Goal: Task Accomplishment & Management: Manage account settings

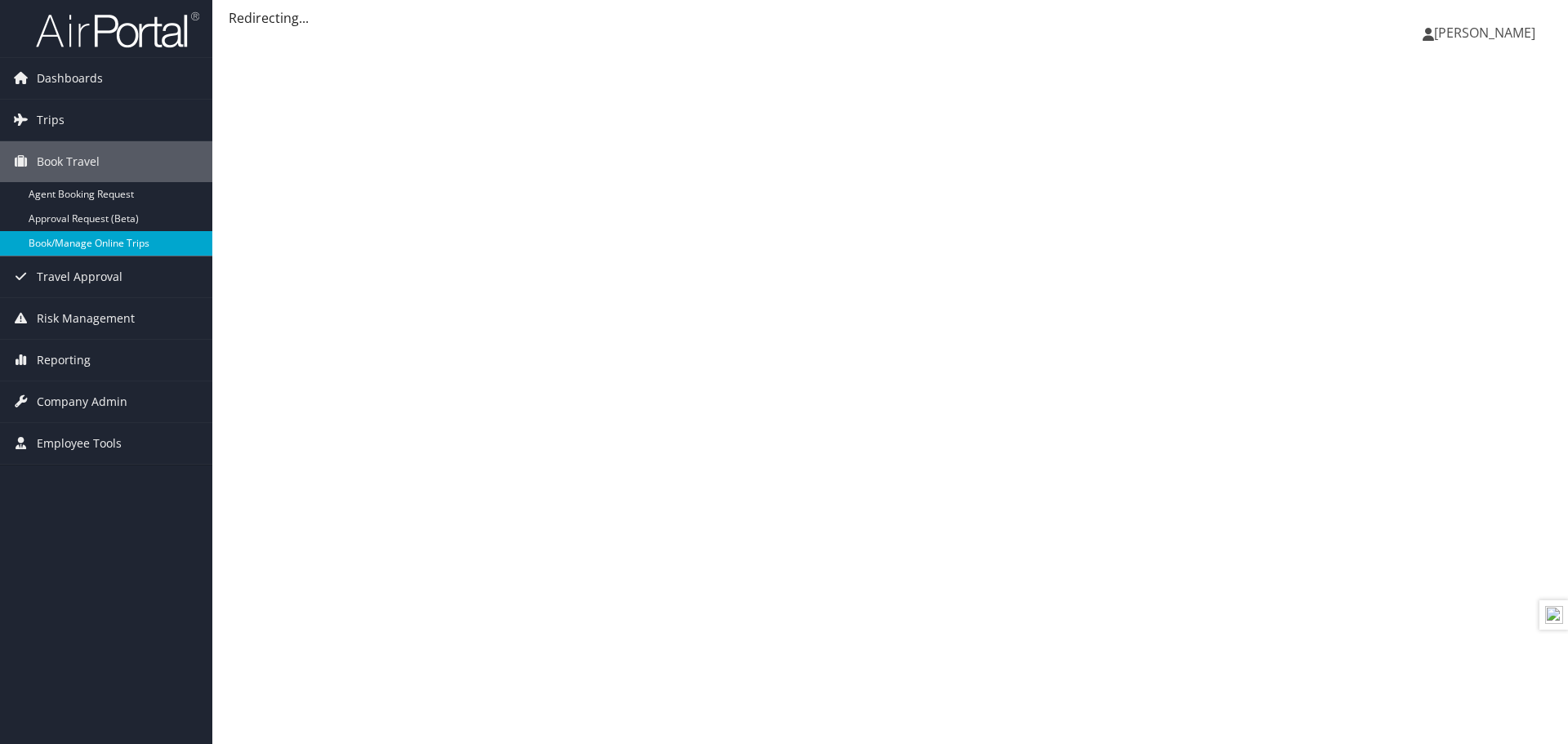
click at [115, 253] on link "Book/Manage Online Trips" at bounding box center [106, 243] width 213 height 24
click at [84, 409] on span "Company Admin" at bounding box center [82, 401] width 91 height 41
click at [116, 413] on span "Company Admin" at bounding box center [82, 401] width 91 height 41
click at [114, 402] on span "Company Admin" at bounding box center [82, 401] width 91 height 41
click at [95, 396] on span "Company Admin" at bounding box center [82, 401] width 91 height 41
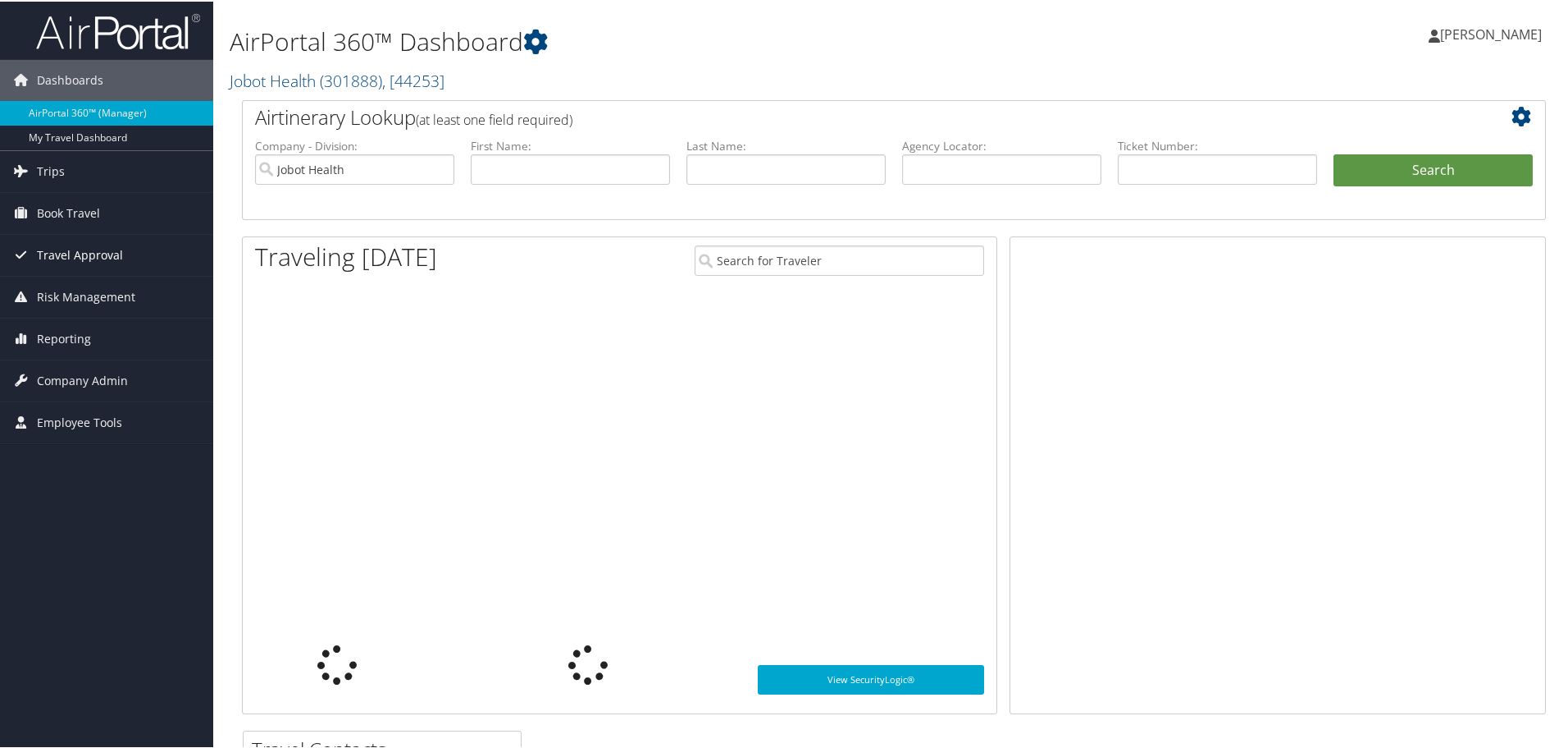
click at [58, 255] on span "Travel Approval" at bounding box center [80, 254] width 86 height 41
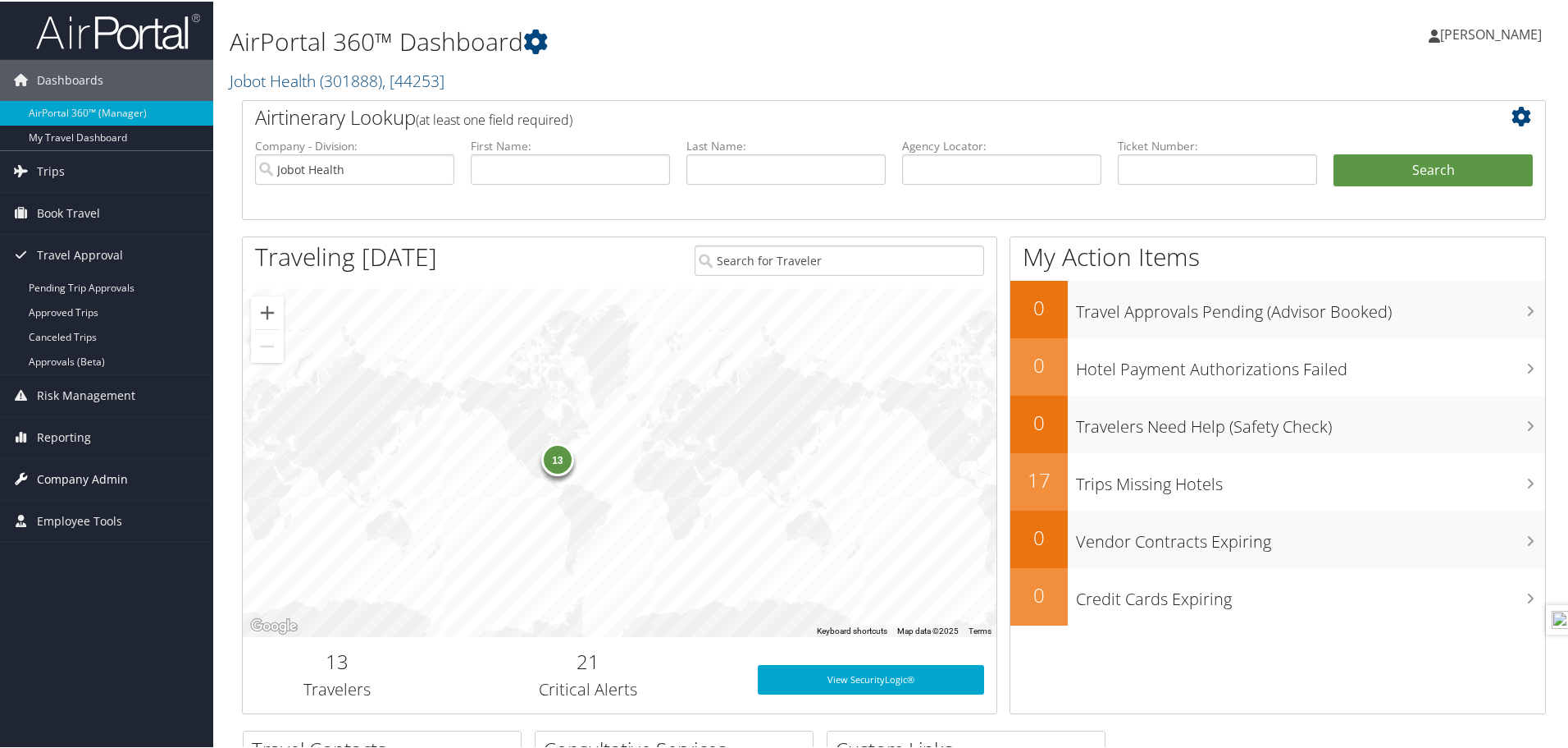
click at [55, 477] on span "Company Admin" at bounding box center [83, 478] width 91 height 41
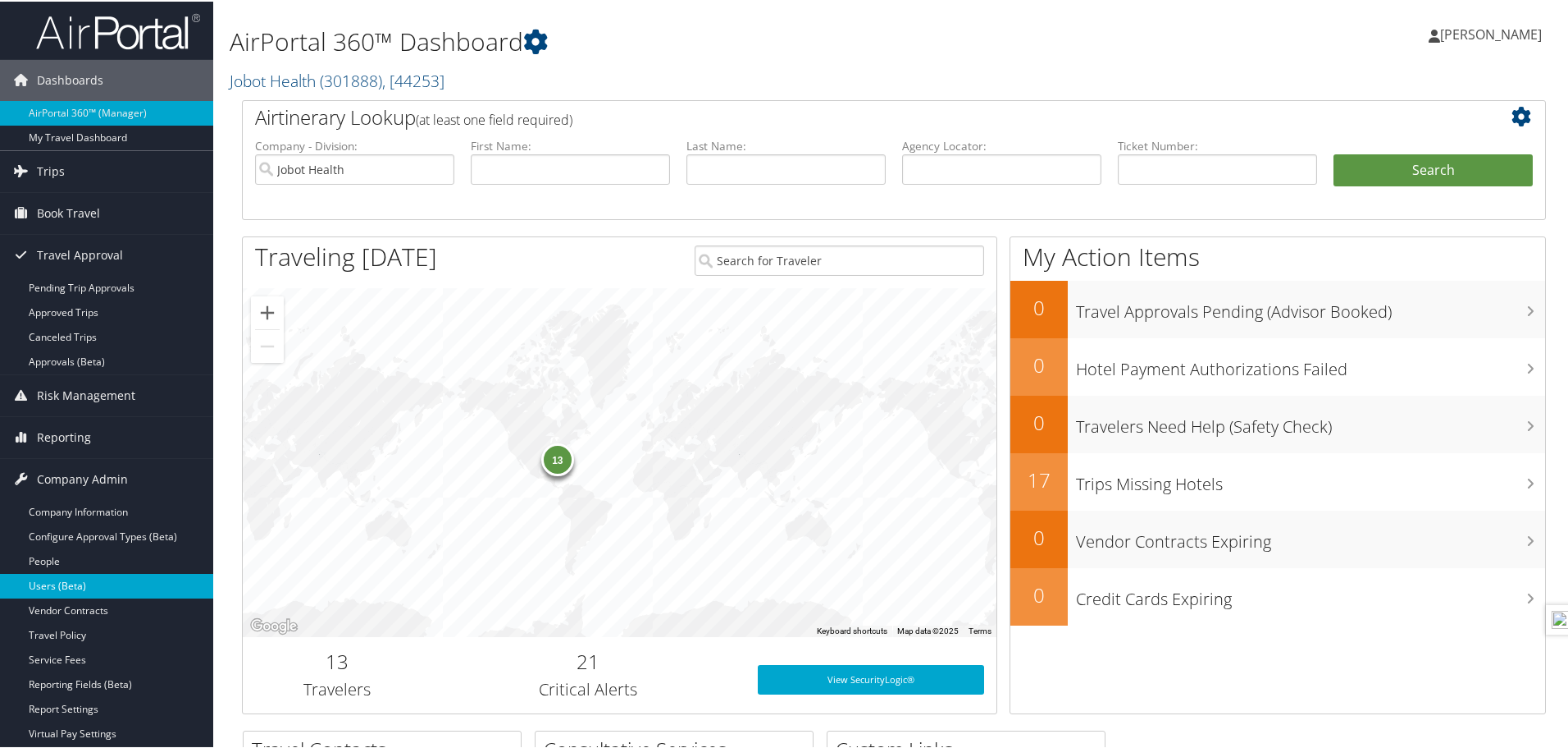
click at [45, 573] on link "Users (Beta)" at bounding box center [107, 584] width 214 height 24
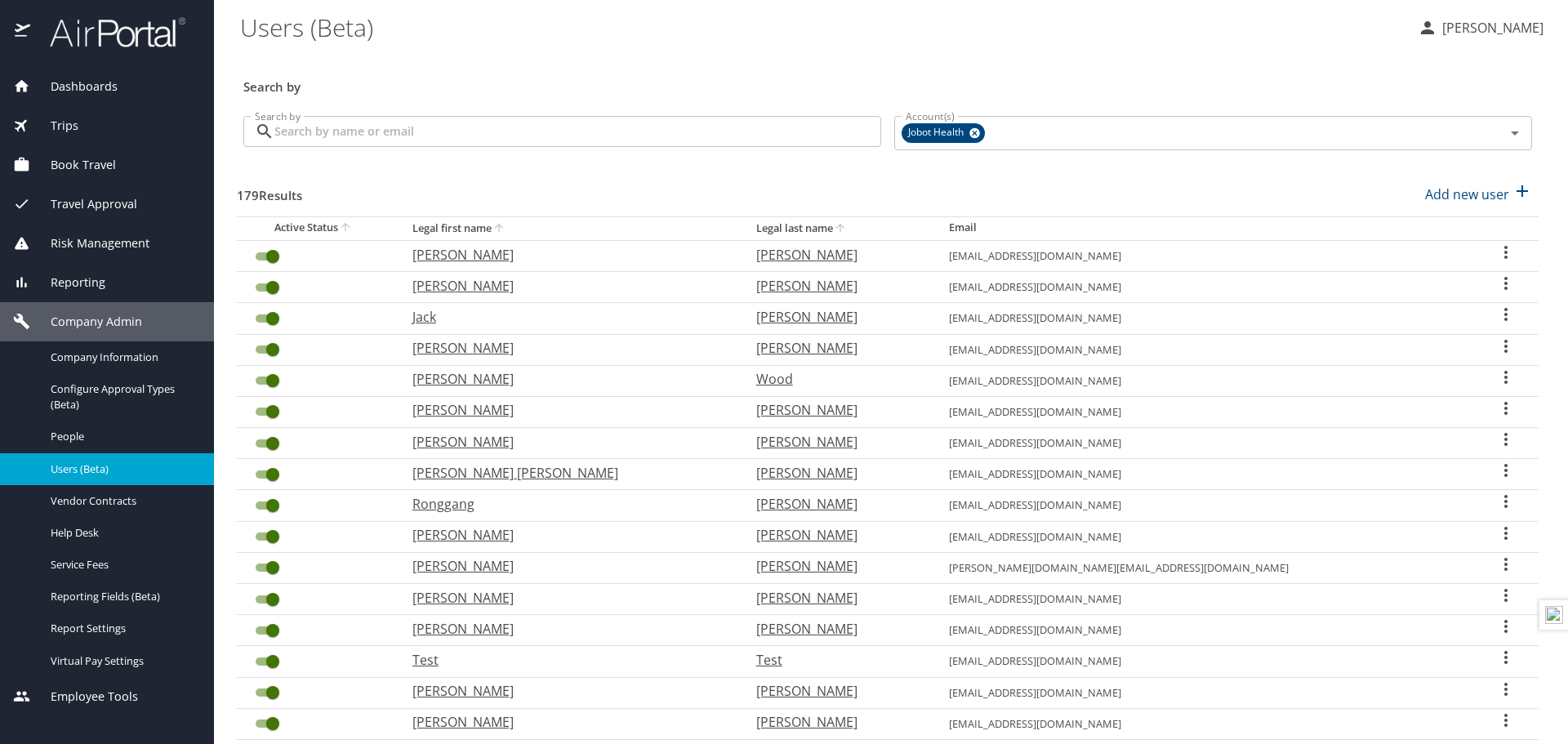
click at [437, 124] on input "Search by" at bounding box center [578, 131] width 607 height 31
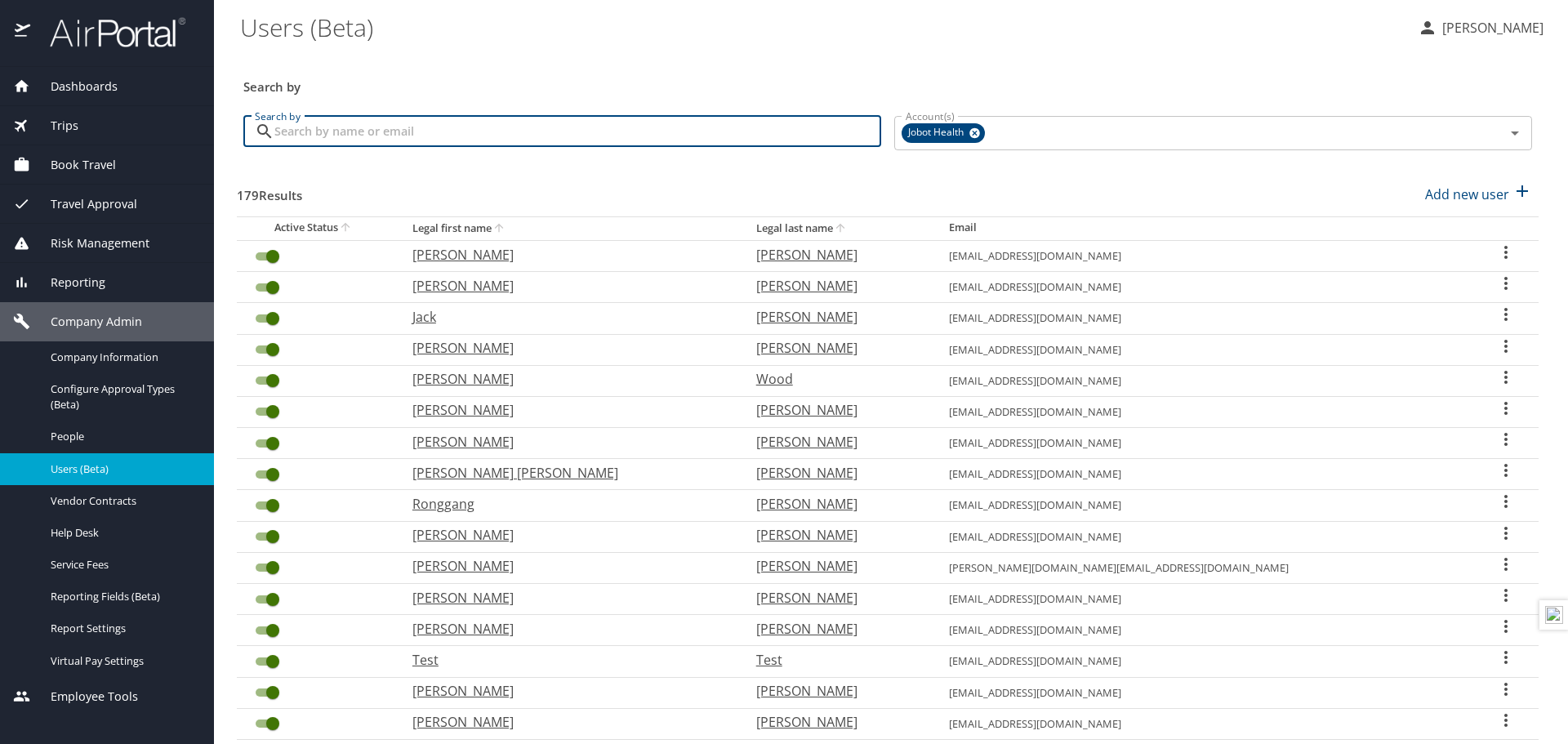
type input "farooq"
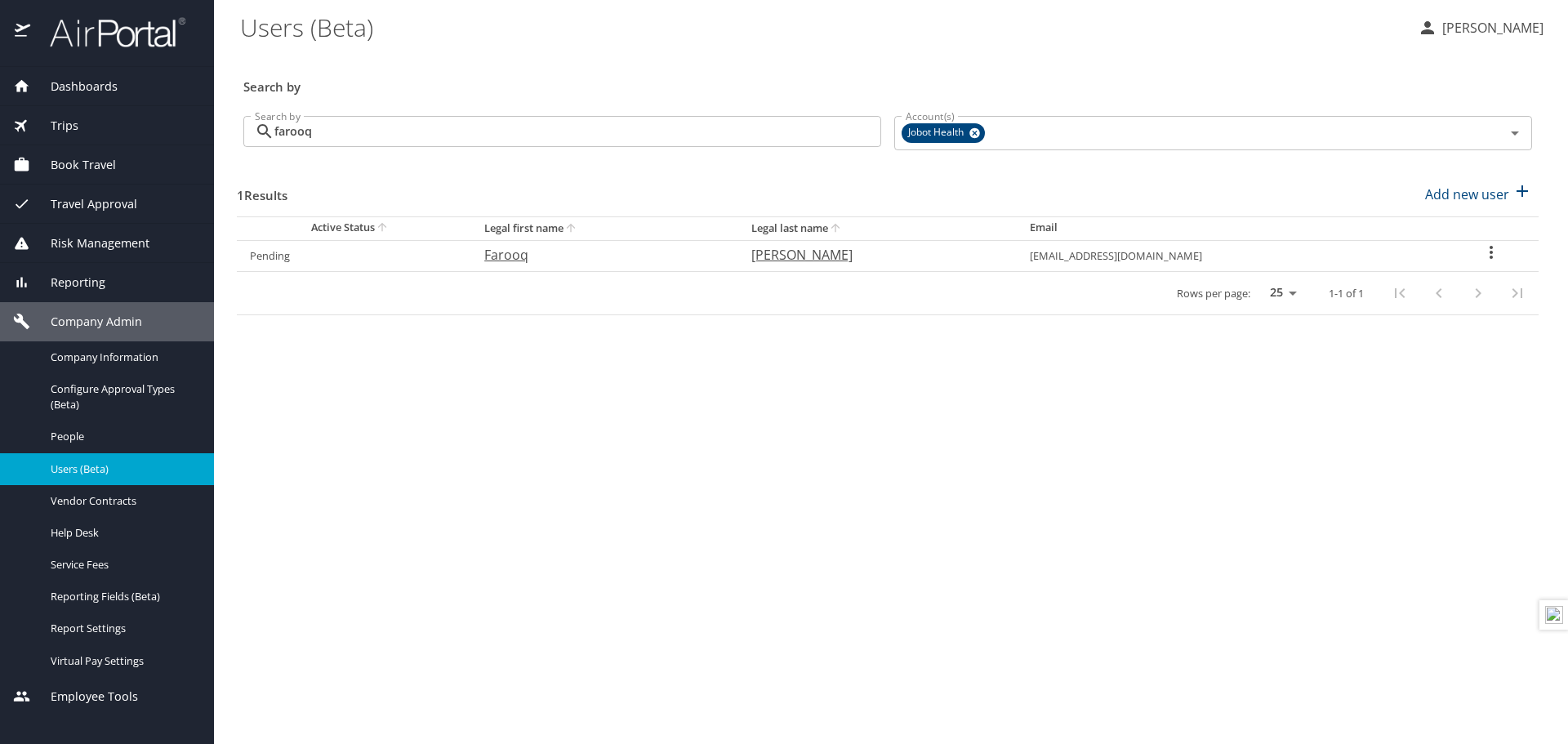
click at [1012, 175] on div "1 Results Add new user" at bounding box center [887, 194] width 1302 height 61
drag, startPoint x: 282, startPoint y: 261, endPoint x: 1043, endPoint y: 215, distance: 762.4
click at [282, 260] on link "Pending" at bounding box center [269, 255] width 40 height 14
click at [1483, 249] on icon "User Search Table" at bounding box center [1491, 252] width 19 height 19
click at [1483, 249] on li "View profile" at bounding box center [1438, 254] width 237 height 29
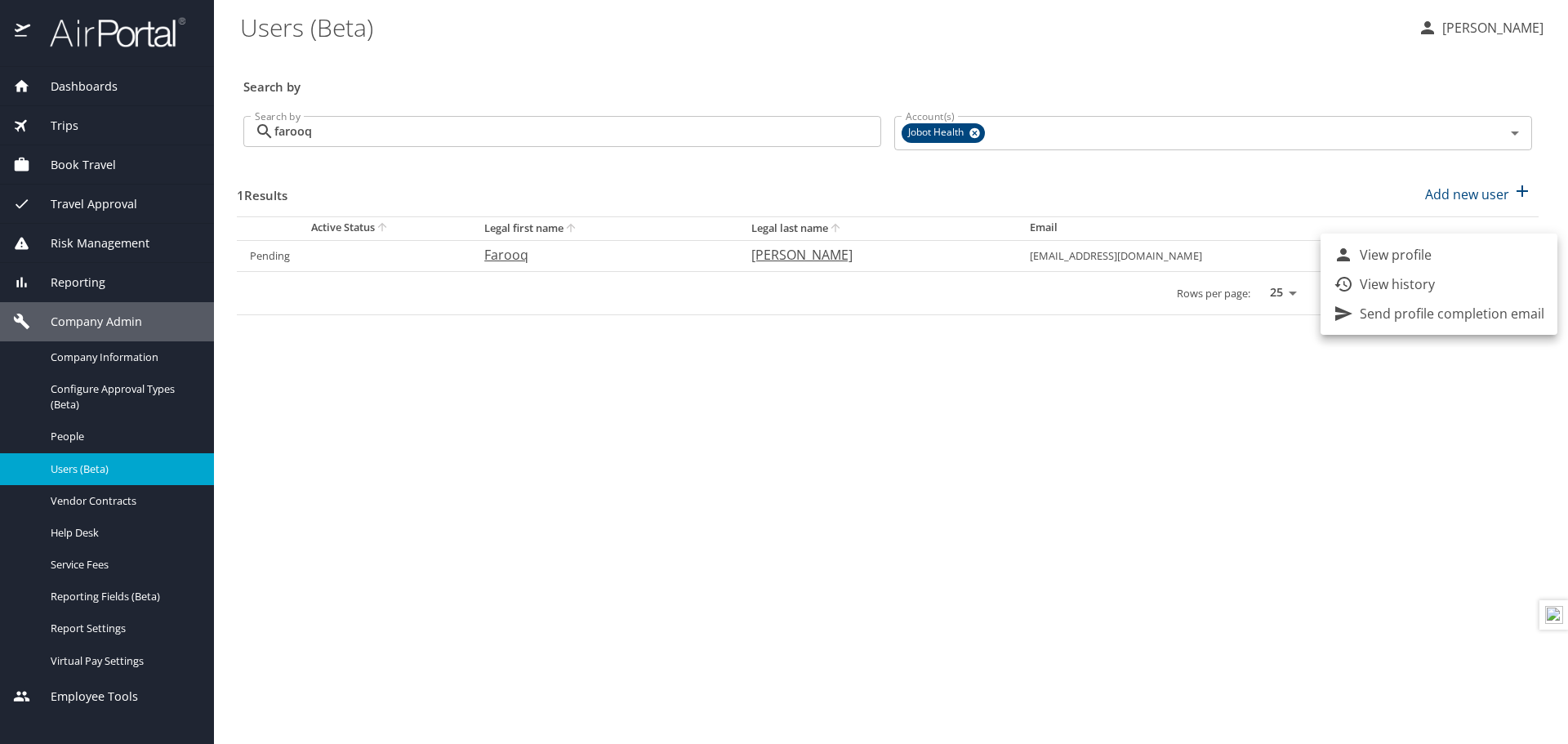
select select "US"
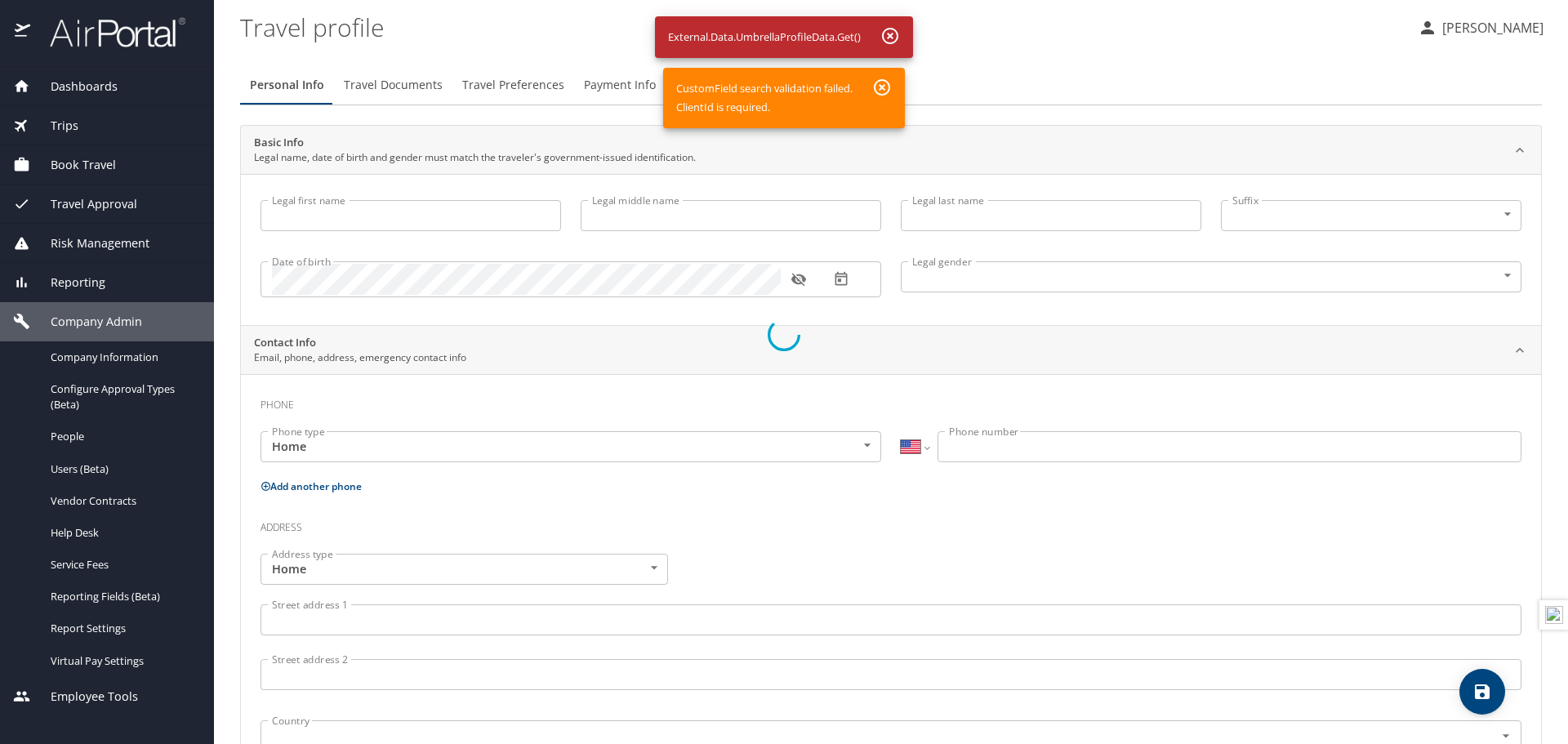
click at [1095, 440] on div at bounding box center [784, 334] width 1568 height 817
